Goal: Task Accomplishment & Management: Use online tool/utility

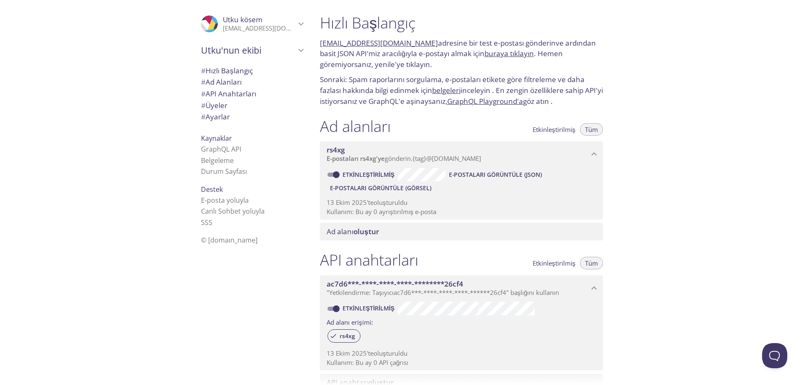
click at [202, 23] on icon "Utku kösem" at bounding box center [208, 21] width 13 height 15
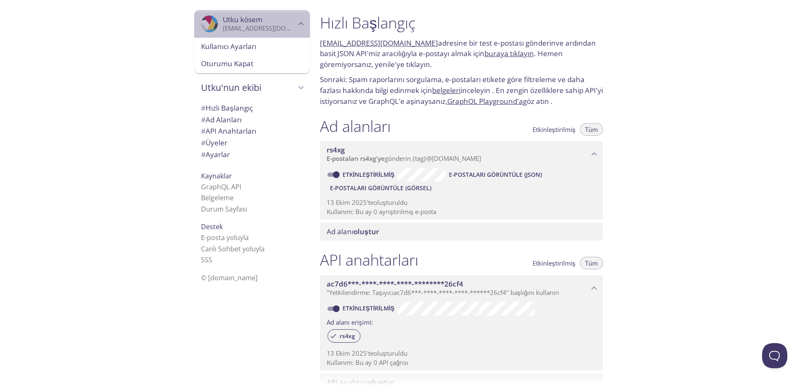
drag, startPoint x: 203, startPoint y: 32, endPoint x: 178, endPoint y: 28, distance: 25.4
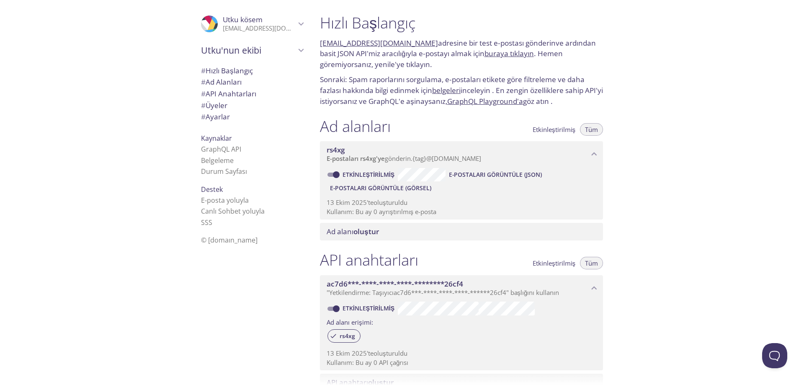
click at [206, 30] on icon "Utku kösem" at bounding box center [205, 33] width 18 height 8
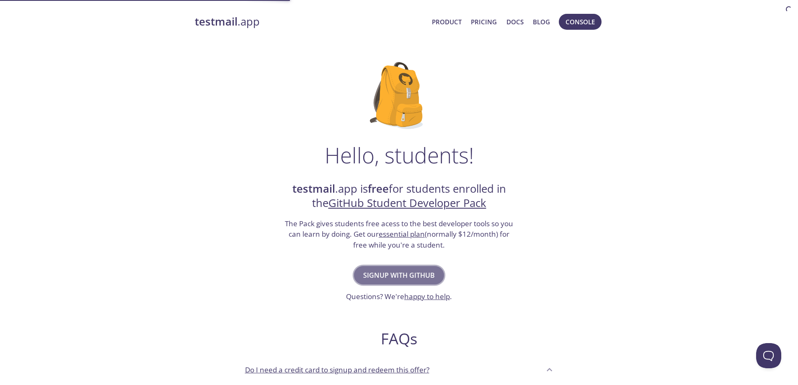
click at [393, 277] on span "Signup with GitHub" at bounding box center [399, 275] width 72 height 12
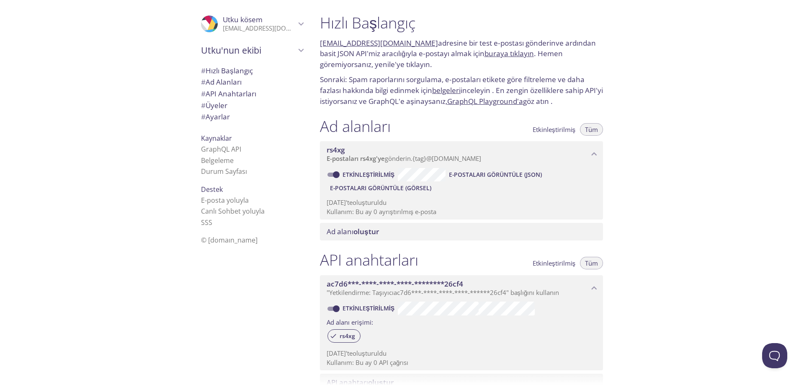
click at [247, 70] on font "Hızlı Başlangıç" at bounding box center [229, 71] width 47 height 10
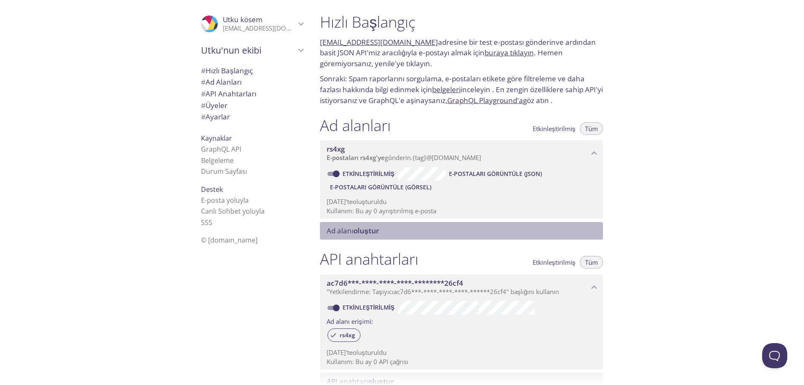
click at [388, 229] on span "Ad alanı oluştur" at bounding box center [463, 230] width 273 height 9
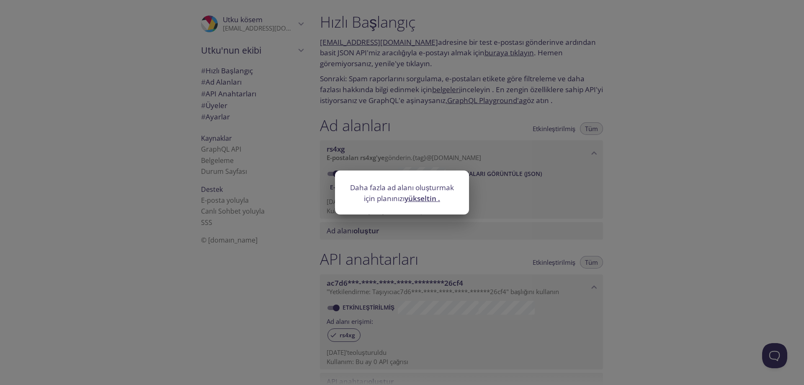
click at [385, 232] on div "Daha fazla ad alanı oluşturmak için planınızı yükseltin ." at bounding box center [402, 192] width 804 height 385
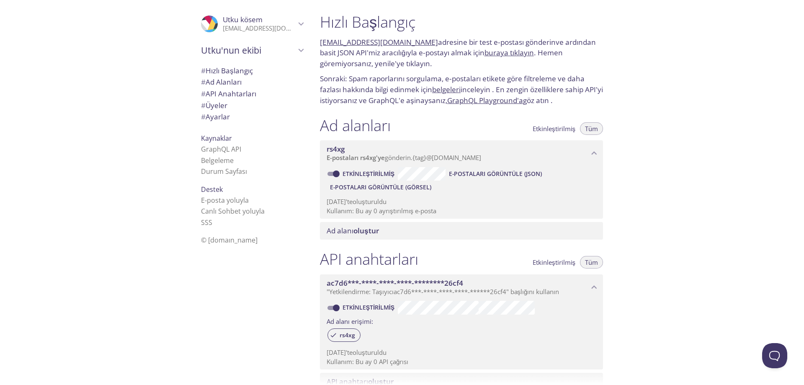
click at [588, 148] on span "rs4xg" at bounding box center [458, 149] width 262 height 9
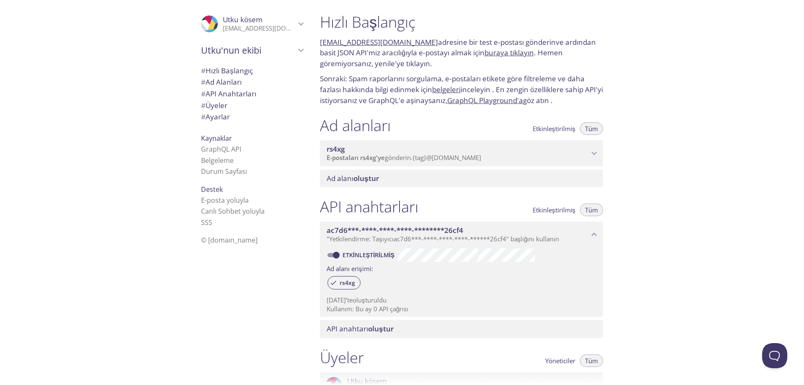
click at [588, 148] on span "rs4xg" at bounding box center [458, 149] width 262 height 9
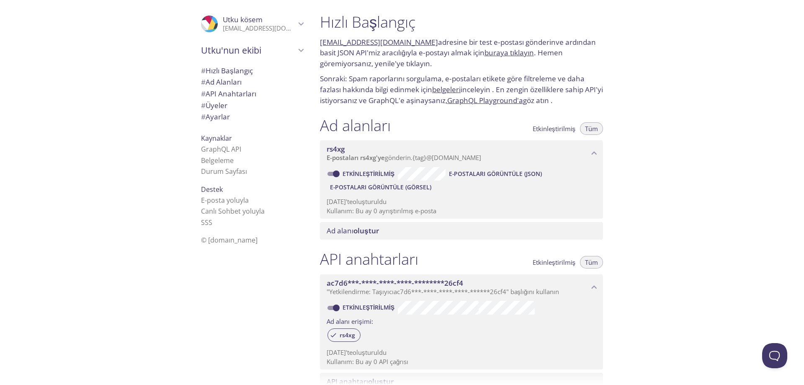
click at [464, 173] on font "E-postaları Görüntüle (JSON)" at bounding box center [495, 174] width 93 height 8
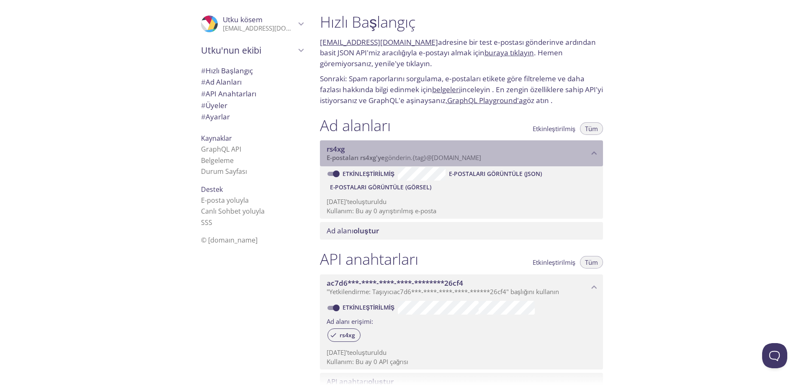
click at [455, 159] on font "@inbox.testmail.app" at bounding box center [454, 157] width 55 height 8
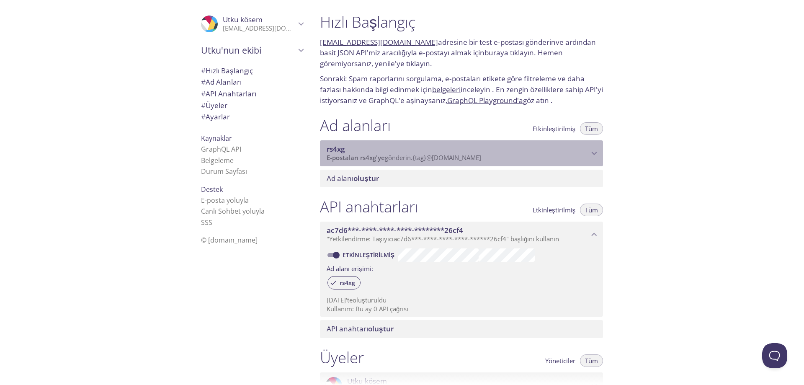
click at [455, 159] on font "@inbox.testmail.app" at bounding box center [454, 157] width 55 height 8
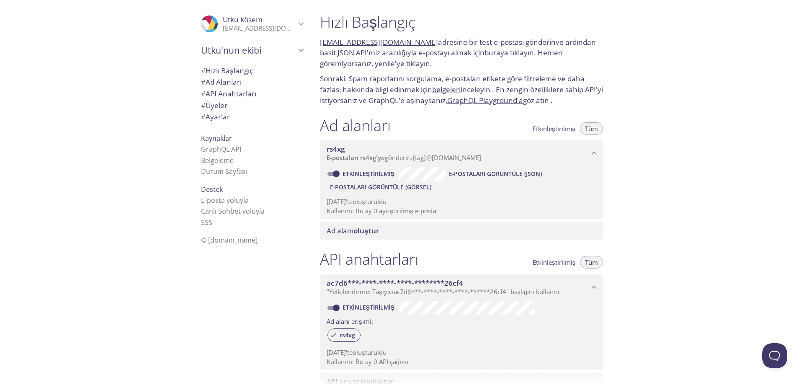
click at [333, 43] on font "rs4xg.test@inbox.testmail.app" at bounding box center [379, 42] width 118 height 10
click at [343, 44] on font "rs4xg.test@inbox.testmail.app" at bounding box center [379, 42] width 118 height 10
click at [493, 53] on font "buraya tıklayın" at bounding box center [509, 53] width 49 height 10
click at [222, 108] on font "Üyeler" at bounding box center [217, 106] width 22 height 10
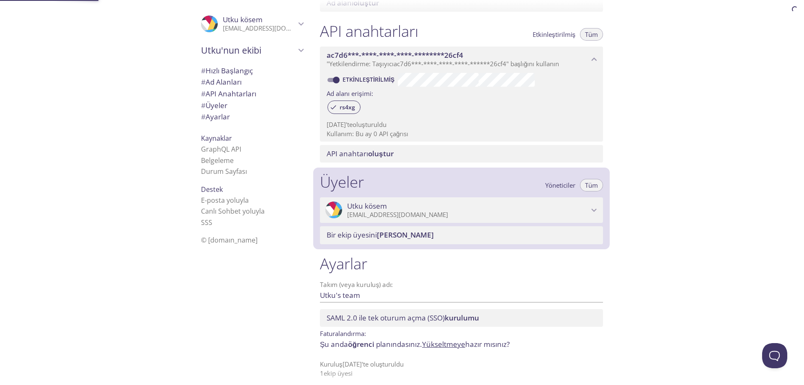
scroll to position [235, 0]
